Goal: Information Seeking & Learning: Find specific fact

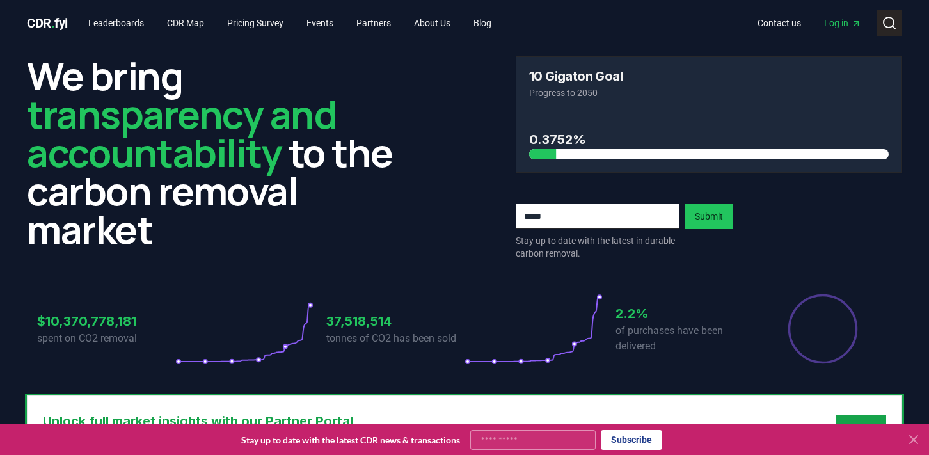
click at [898, 25] on button "Search" at bounding box center [889, 23] width 26 height 26
click at [116, 25] on link "Leaderboards" at bounding box center [116, 23] width 76 height 23
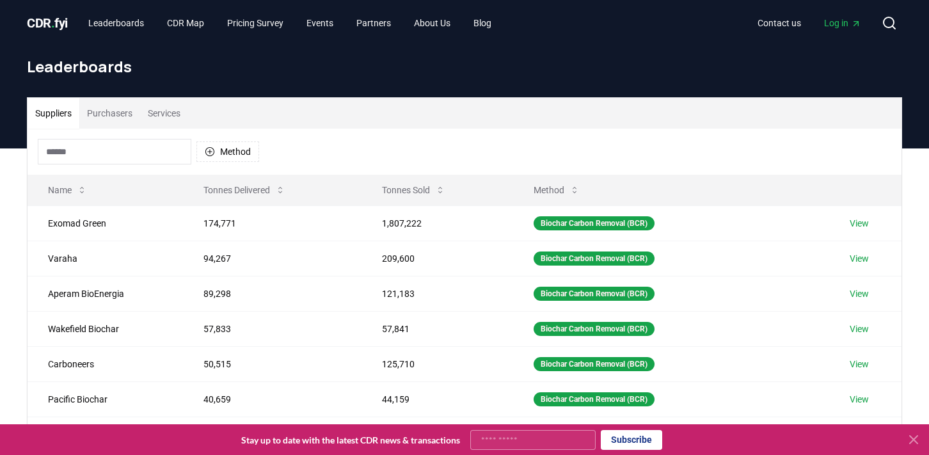
click at [141, 152] on input at bounding box center [115, 152] width 154 height 26
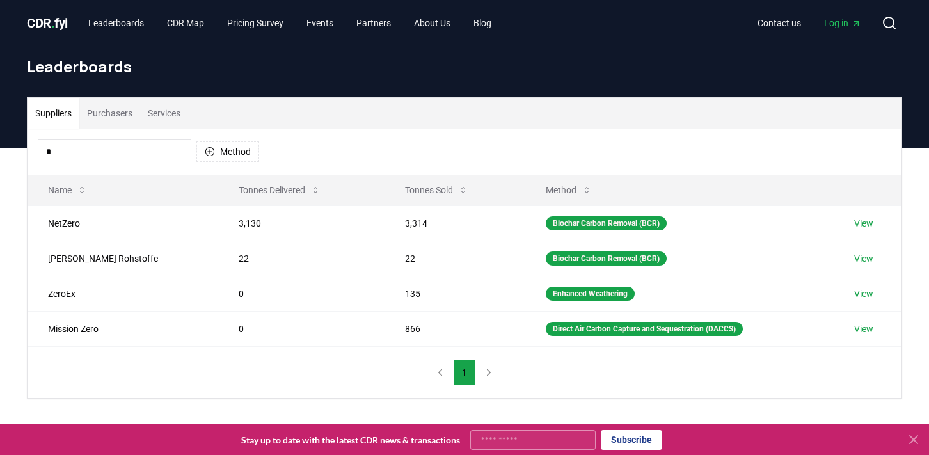
type input "**"
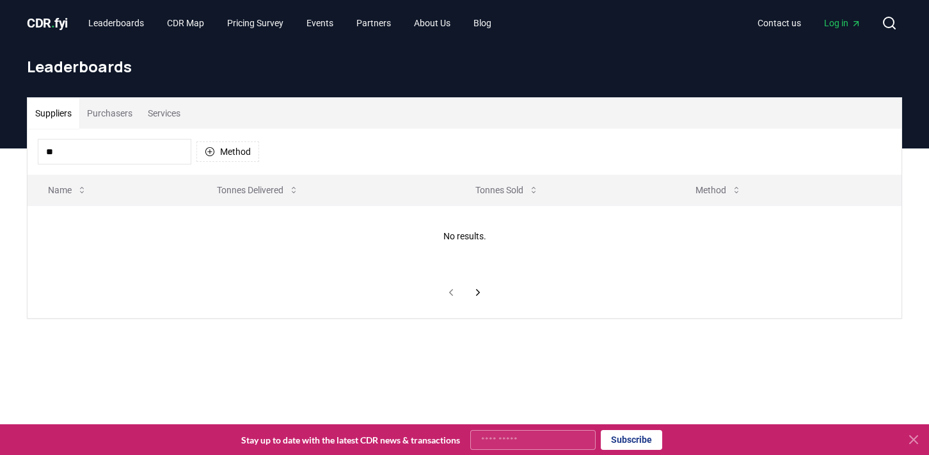
click at [138, 111] on button "Purchasers" at bounding box center [109, 113] width 61 height 31
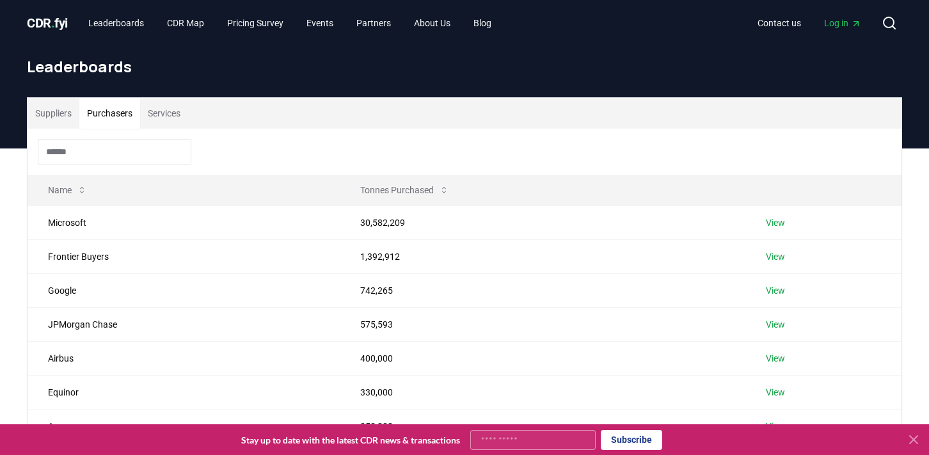
click at [113, 155] on input at bounding box center [115, 152] width 154 height 26
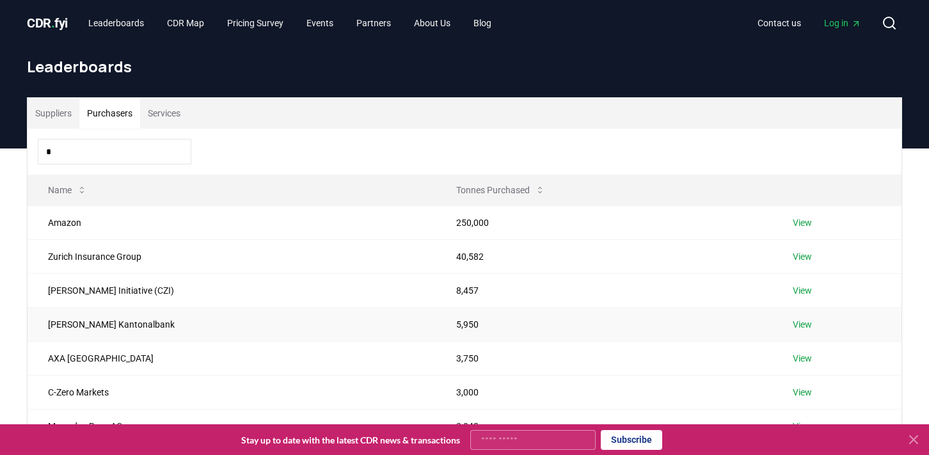
type input "*"
click at [141, 329] on td "[PERSON_NAME] Kantonalbank" at bounding box center [232, 324] width 408 height 34
click at [804, 328] on link "View" at bounding box center [802, 324] width 19 height 13
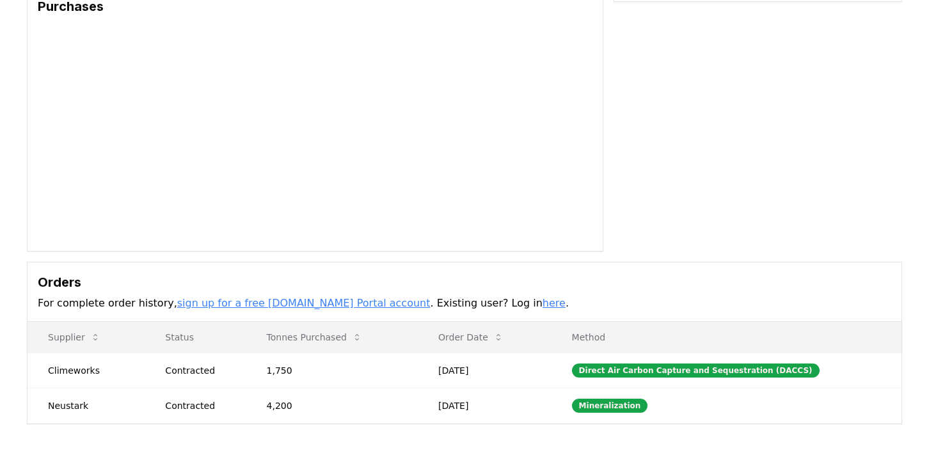
scroll to position [121, 0]
